Goal: Check status

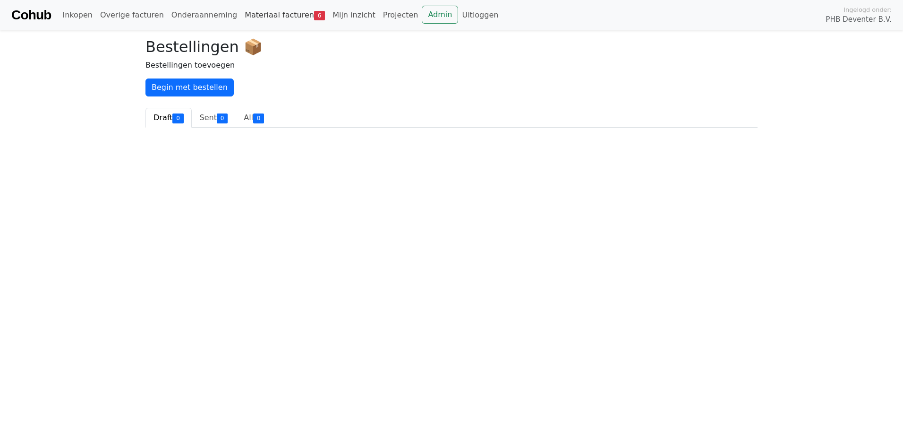
click at [277, 14] on link "Materiaal facturen 6" at bounding box center [285, 15] width 88 height 19
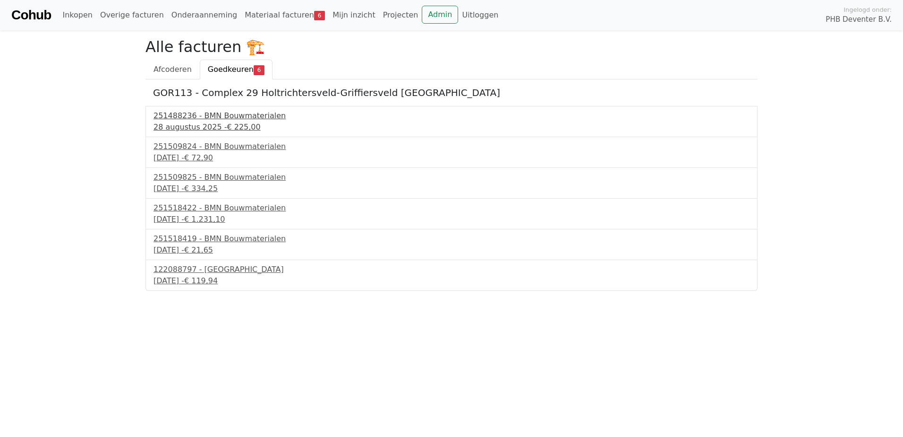
click at [212, 114] on div "251488236 - BMN Bouwmaterialen" at bounding box center [452, 115] width 596 height 11
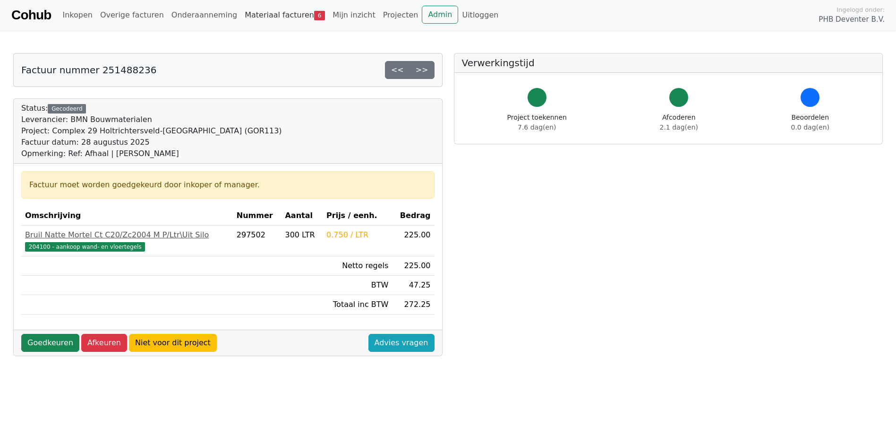
click at [287, 16] on link "Materiaal facturen 6" at bounding box center [285, 15] width 88 height 19
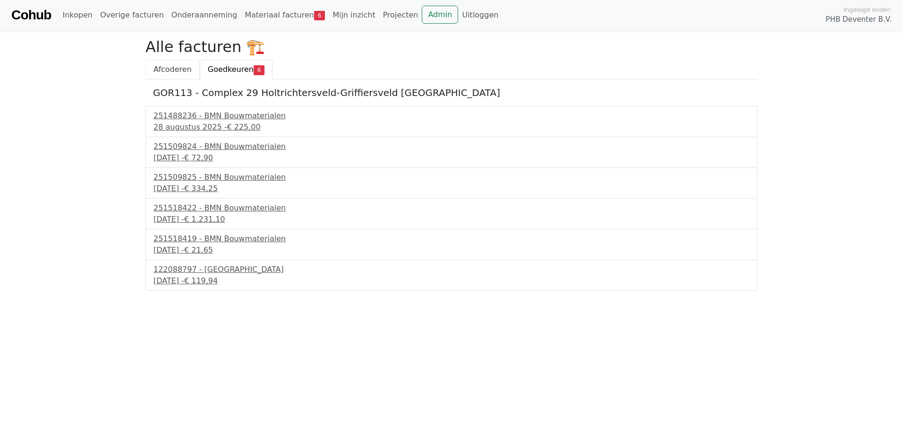
click at [162, 69] on span "Afcoderen" at bounding box center [173, 69] width 38 height 9
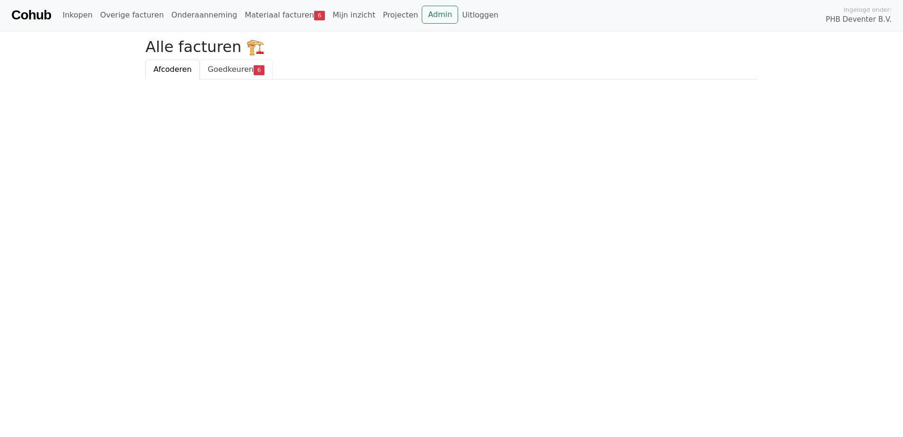
click at [217, 70] on span "Goedkeuren" at bounding box center [231, 69] width 46 height 9
